Goal: Transaction & Acquisition: Purchase product/service

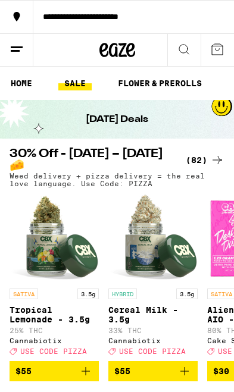
click at [180, 49] on icon at bounding box center [184, 49] width 14 height 14
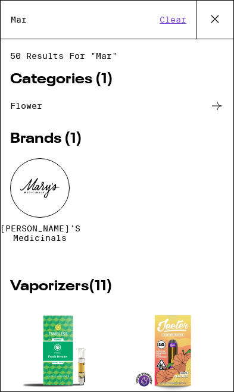
type input "Mar"
click at [42, 240] on span "[PERSON_NAME]'s Medicinals" at bounding box center [40, 232] width 80 height 19
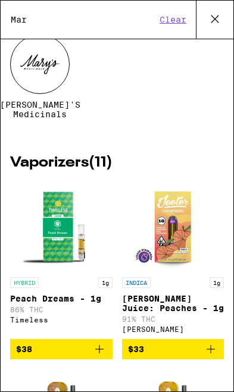
scroll to position [126, 0]
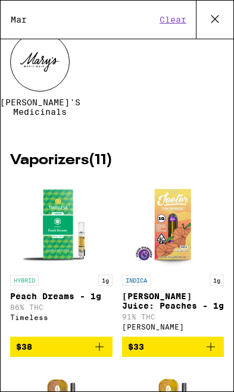
click at [34, 74] on div at bounding box center [39, 61] width 59 height 59
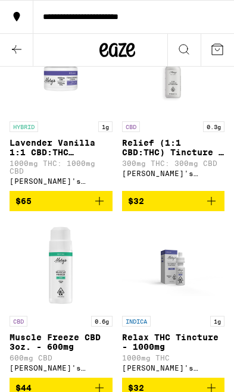
scroll to position [378, 0]
